Goal: Transaction & Acquisition: Purchase product/service

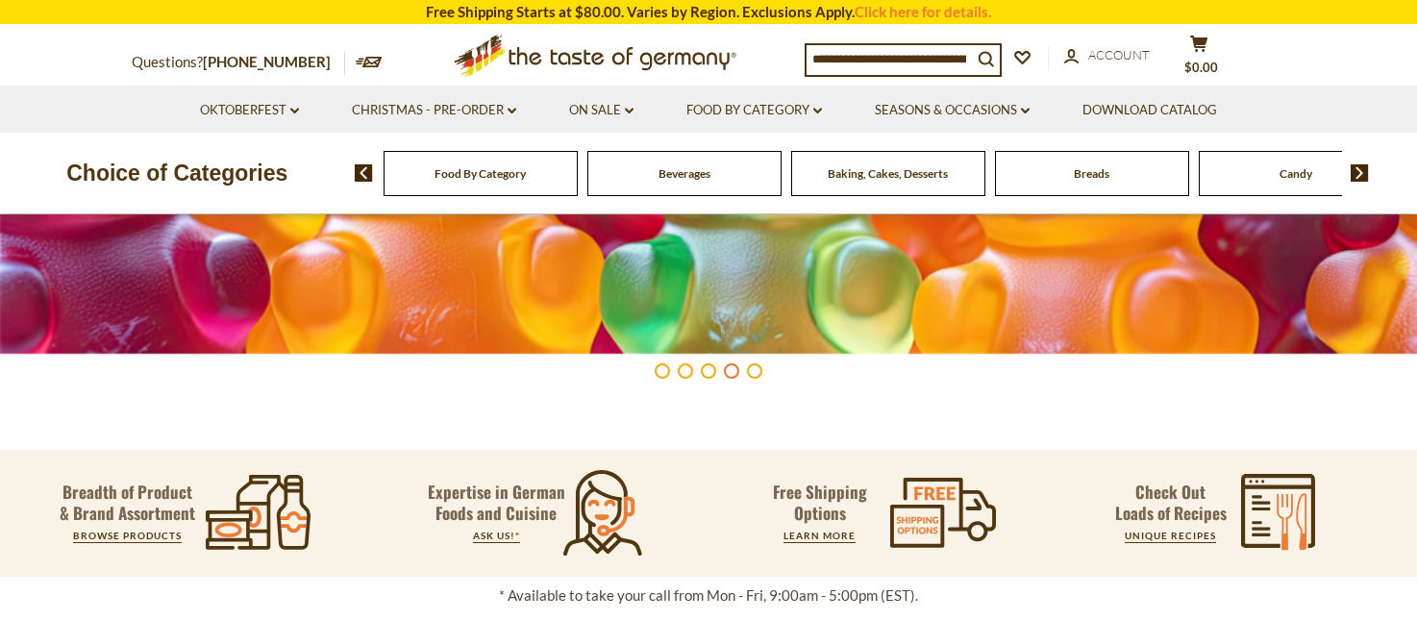
scroll to position [485, 0]
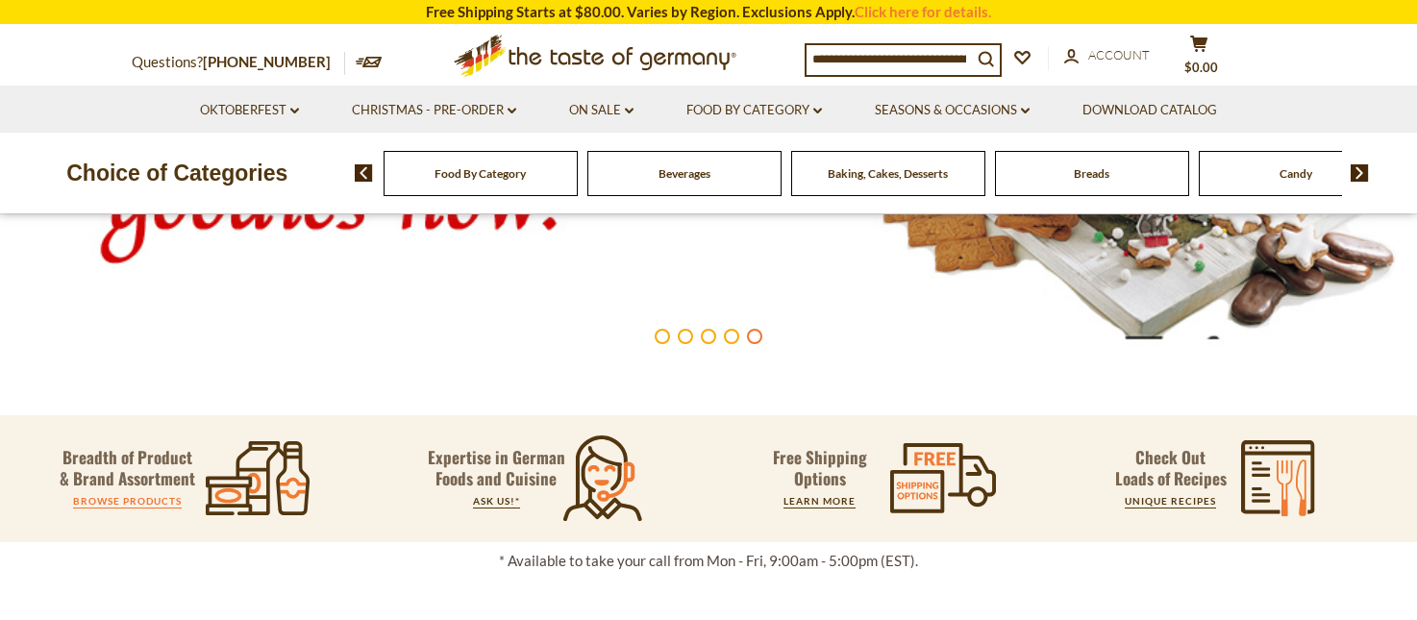
click at [124, 498] on link "BROWSE PRODUCTS" at bounding box center [127, 501] width 109 height 12
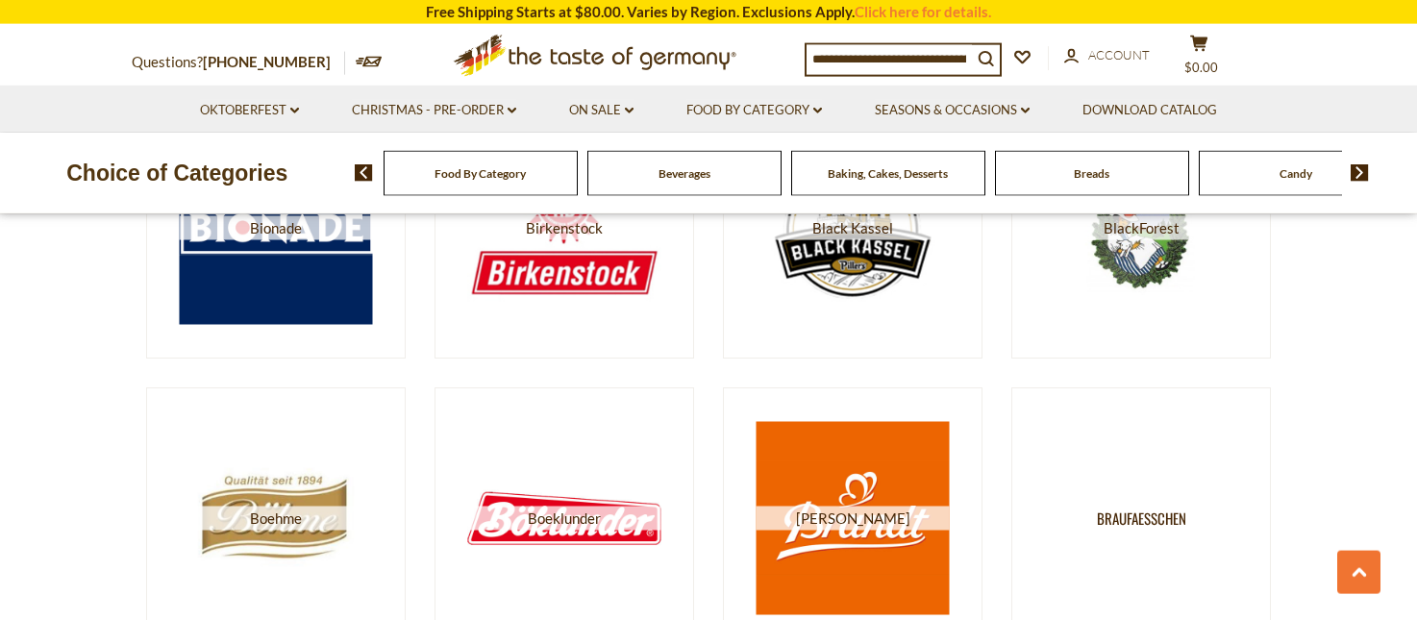
scroll to position [2353, 0]
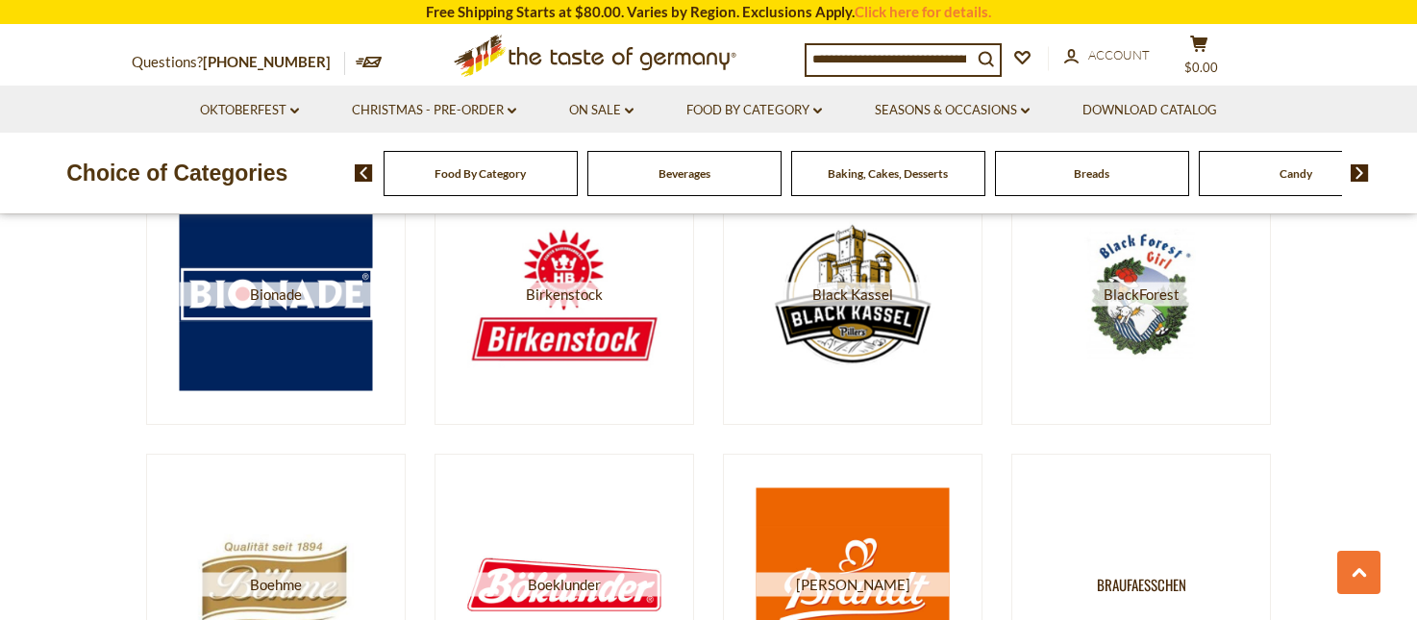
click at [893, 63] on input at bounding box center [888, 58] width 165 height 27
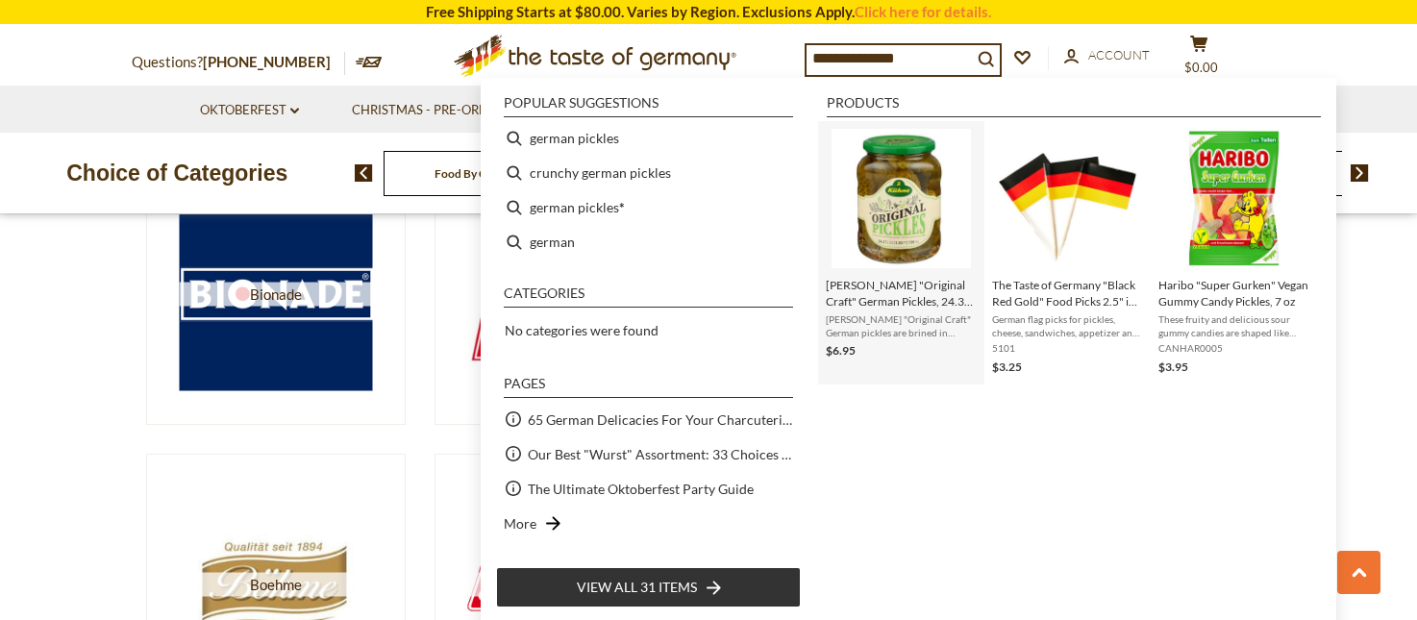
type input "**********"
click at [897, 219] on img "Instant Search Results" at bounding box center [900, 198] width 139 height 139
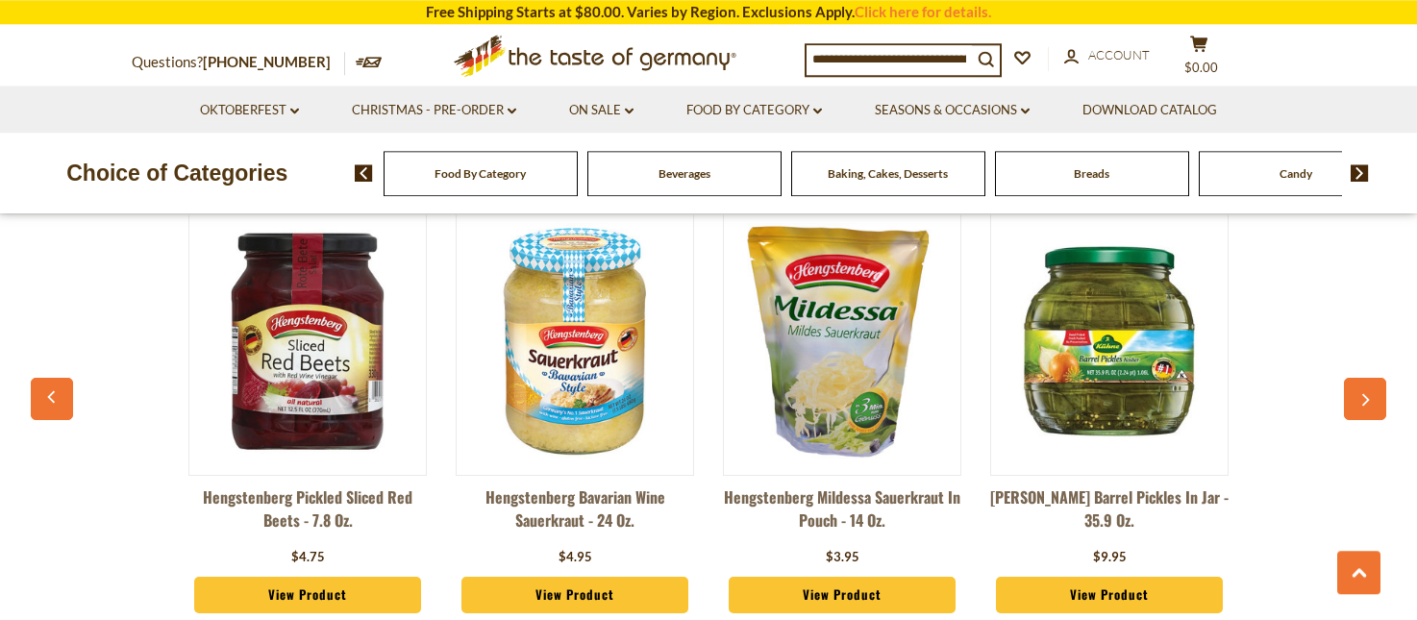
scroll to position [1569, 0]
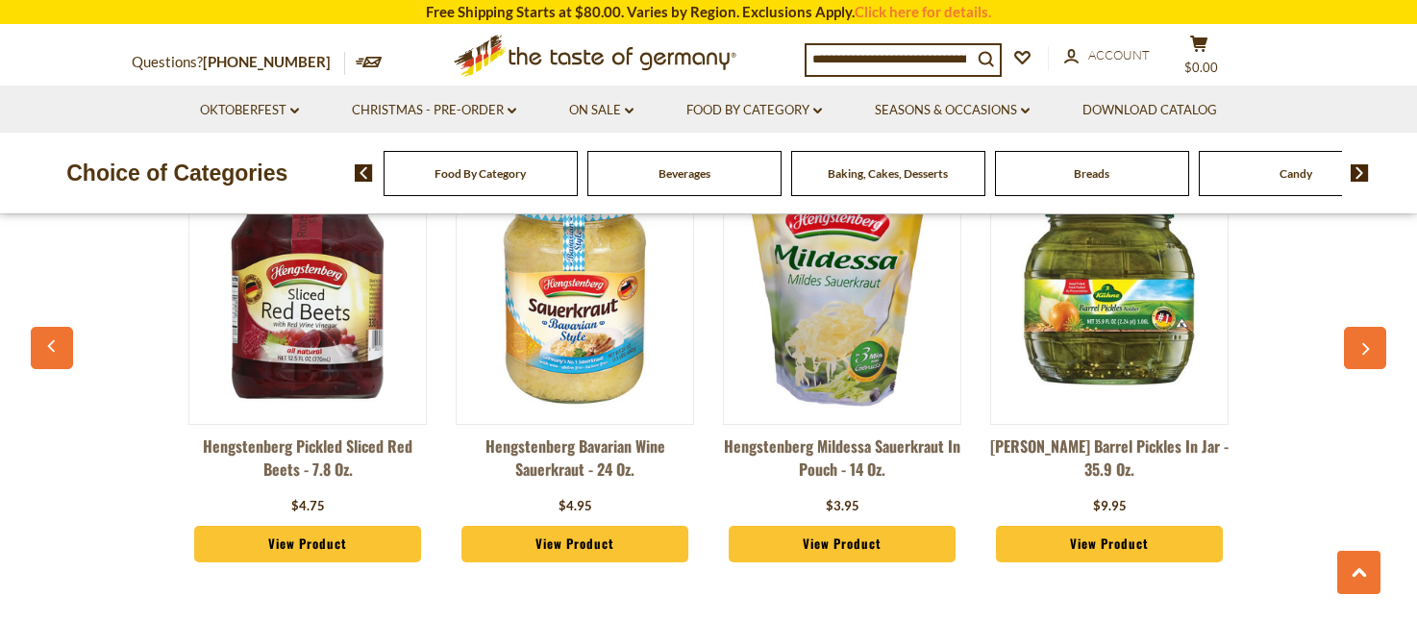
click at [1091, 541] on link "View Product" at bounding box center [1109, 544] width 227 height 37
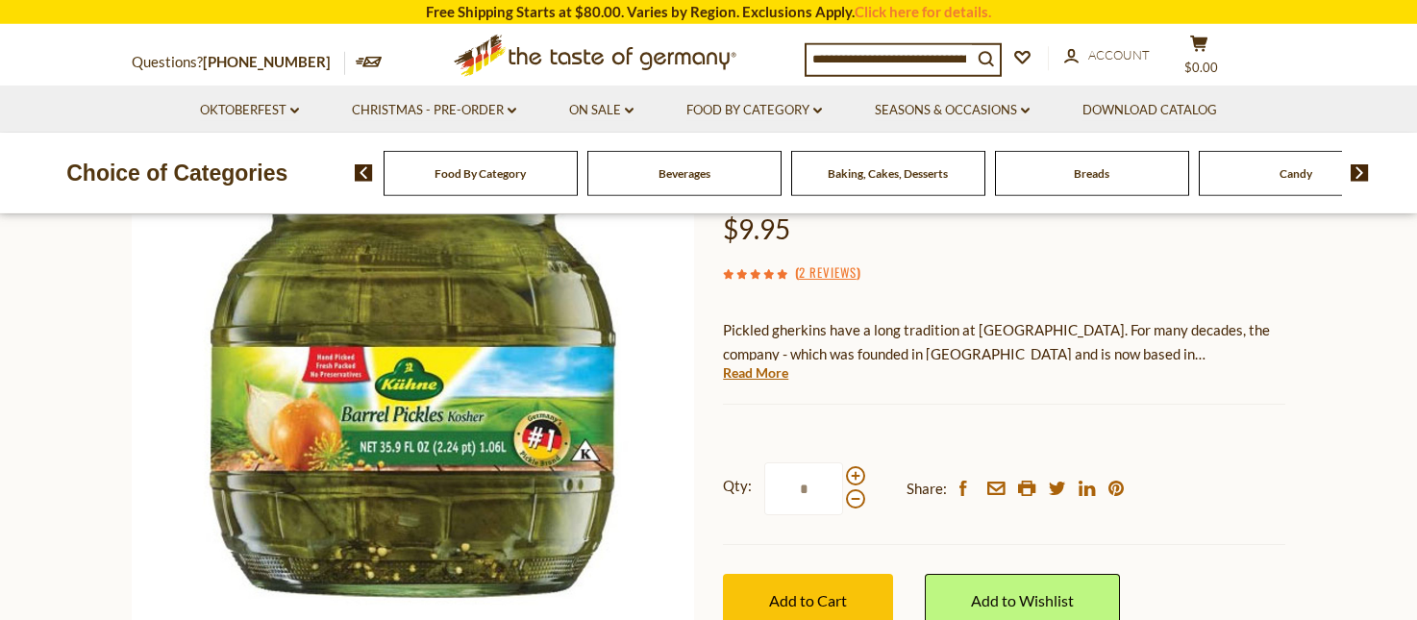
scroll to position [196, 0]
